Goal: Task Accomplishment & Management: Use online tool/utility

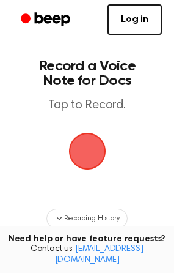
click at [83, 151] on span "button" at bounding box center [86, 150] width 45 height 45
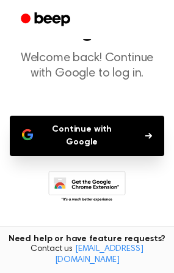
scroll to position [102, 0]
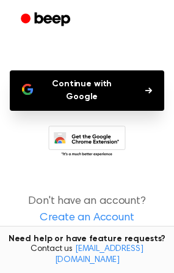
click at [90, 210] on link "Create an Account" at bounding box center [87, 218] width 150 height 17
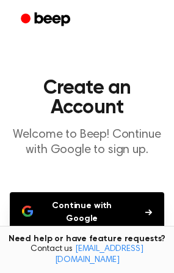
click at [90, 209] on button "Continue with Google" at bounding box center [87, 212] width 155 height 40
click at [135, 206] on button "Continue with Google" at bounding box center [87, 212] width 155 height 40
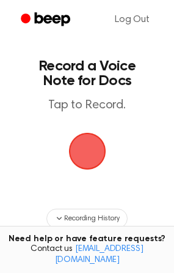
click at [89, 149] on span "button" at bounding box center [87, 151] width 49 height 49
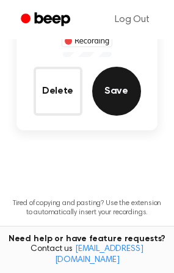
click at [129, 83] on button "Save" at bounding box center [116, 91] width 49 height 49
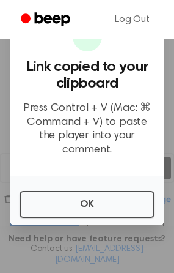
scroll to position [80, 0]
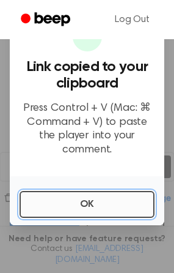
click at [81, 199] on button "OK" at bounding box center [87, 204] width 135 height 27
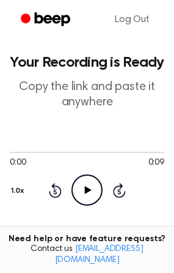
scroll to position [0, 0]
